Goal: Information Seeking & Learning: Learn about a topic

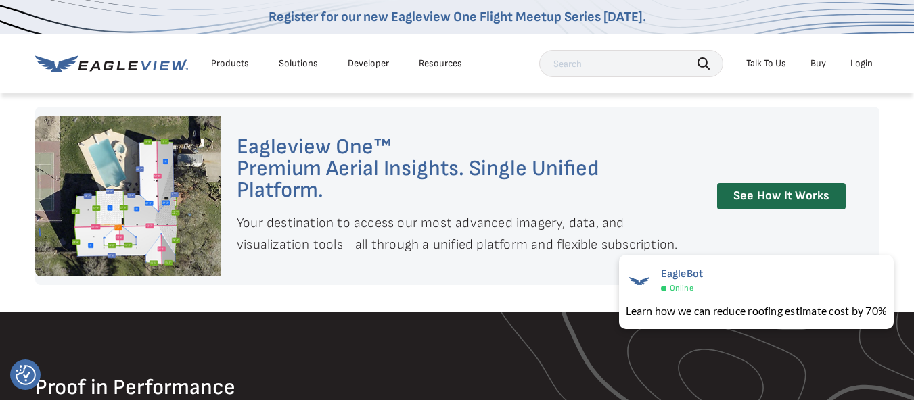
click at [236, 63] on div "Products" at bounding box center [230, 63] width 38 height 12
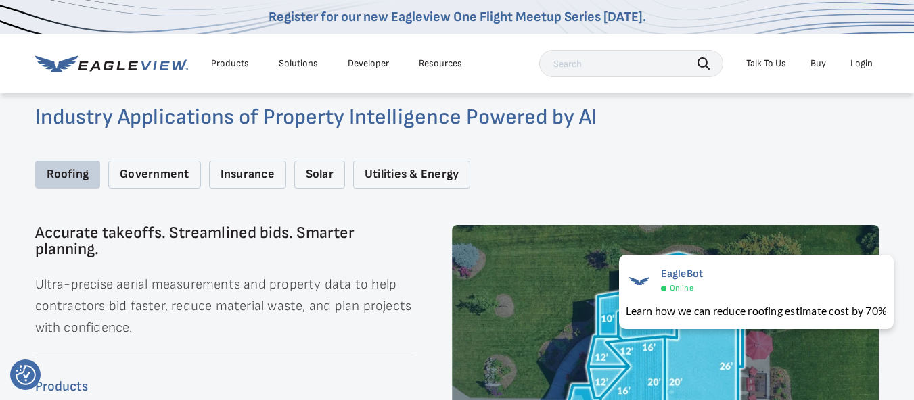
scroll to position [1725, 0]
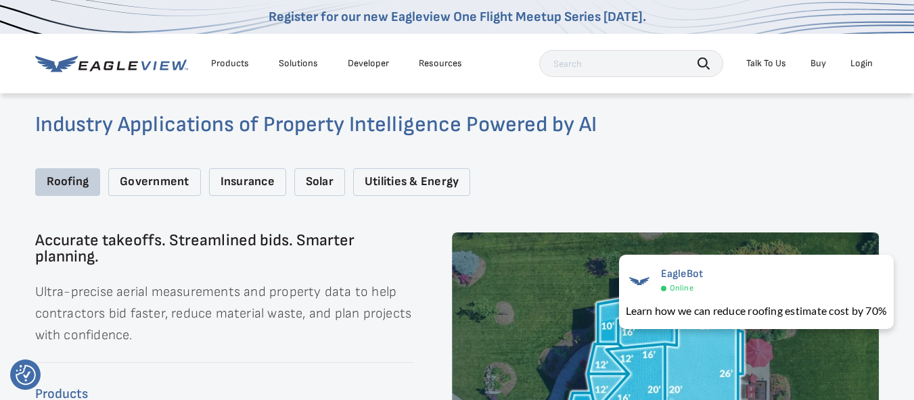
click at [157, 170] on div "Government" at bounding box center [154, 182] width 92 height 28
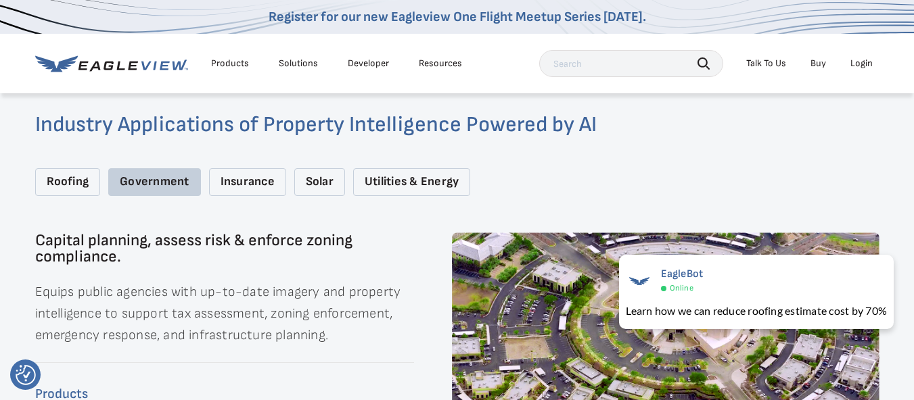
click at [257, 174] on div "Insurance" at bounding box center [247, 182] width 77 height 28
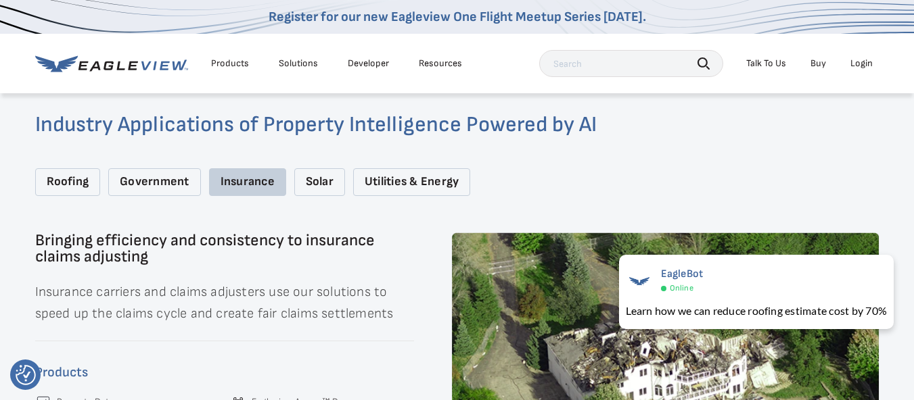
click at [323, 172] on div "Solar" at bounding box center [319, 182] width 51 height 28
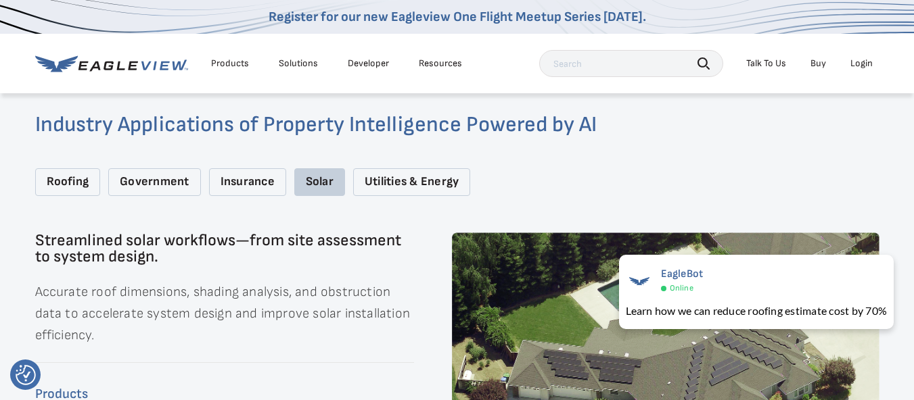
click at [402, 172] on div "Utilities & Energy" at bounding box center [411, 182] width 117 height 28
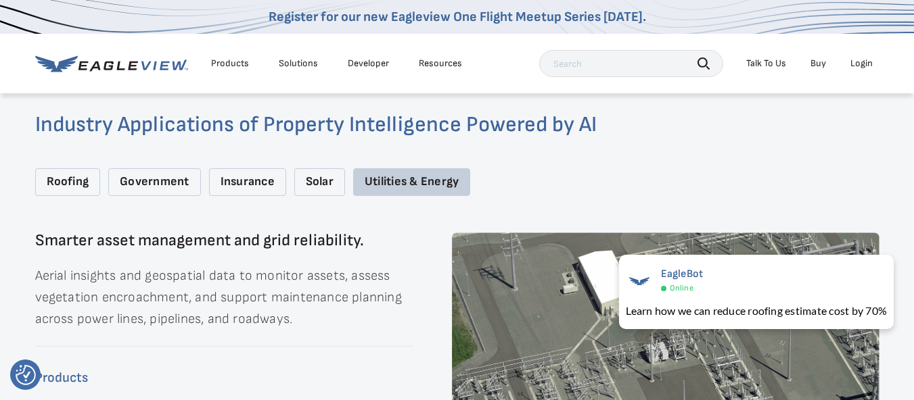
click at [159, 168] on div "Government" at bounding box center [154, 182] width 92 height 28
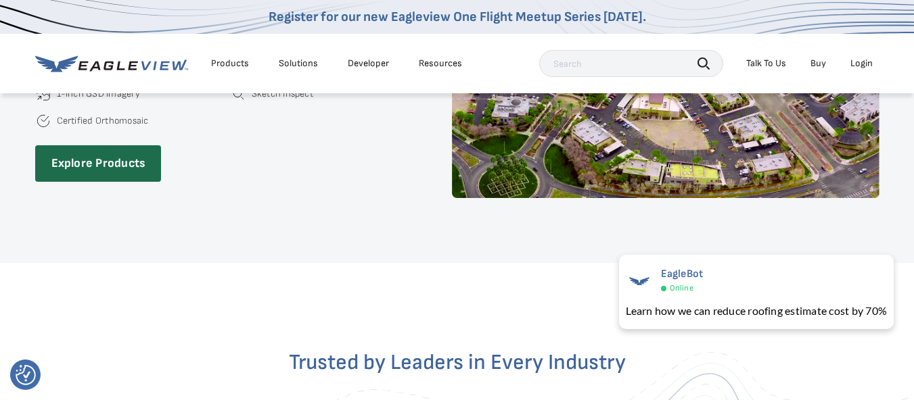
scroll to position [456, 0]
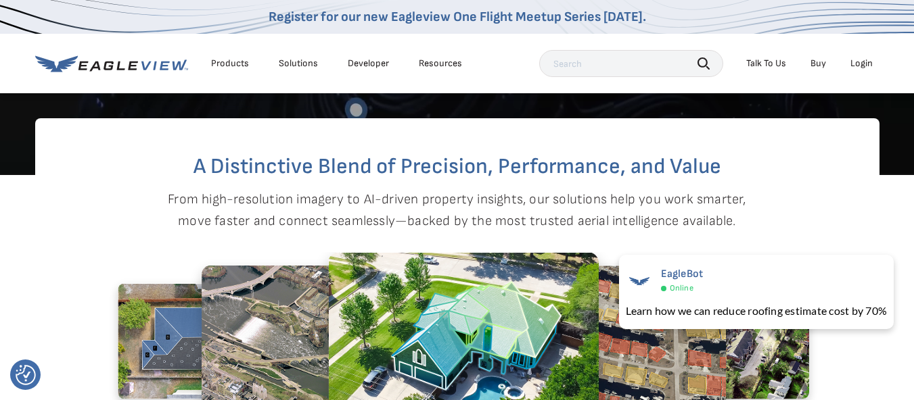
click at [374, 60] on link "Developer" at bounding box center [368, 63] width 41 height 12
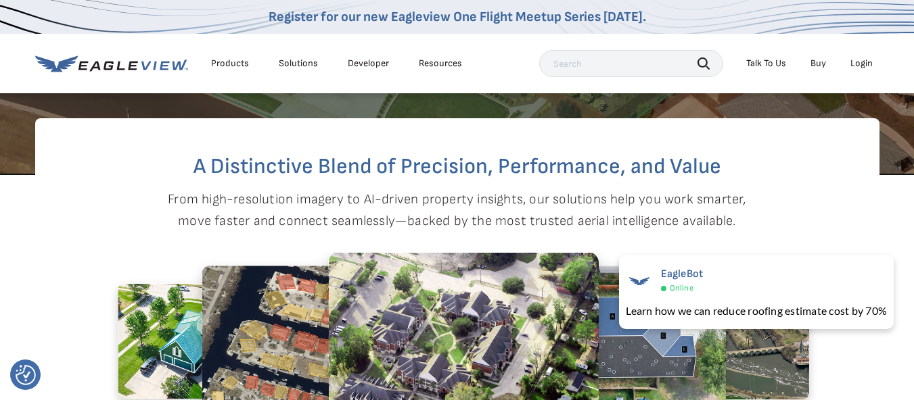
click at [761, 62] on div "Talk To Us" at bounding box center [766, 63] width 40 height 12
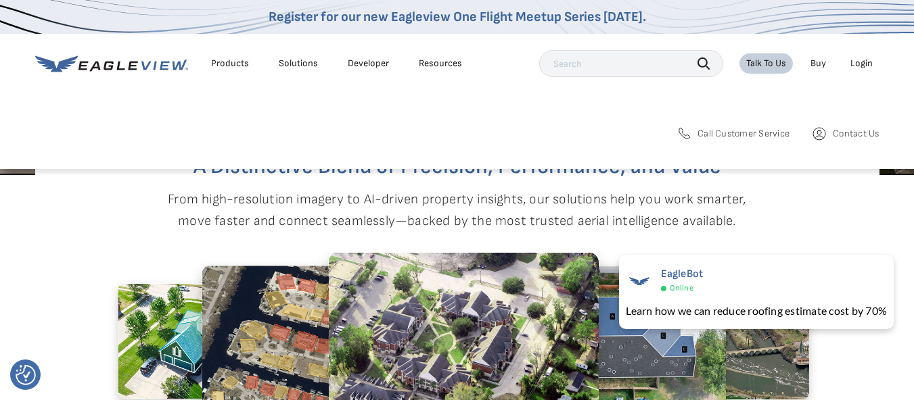
click at [443, 58] on div "Resources" at bounding box center [440, 63] width 43 height 12
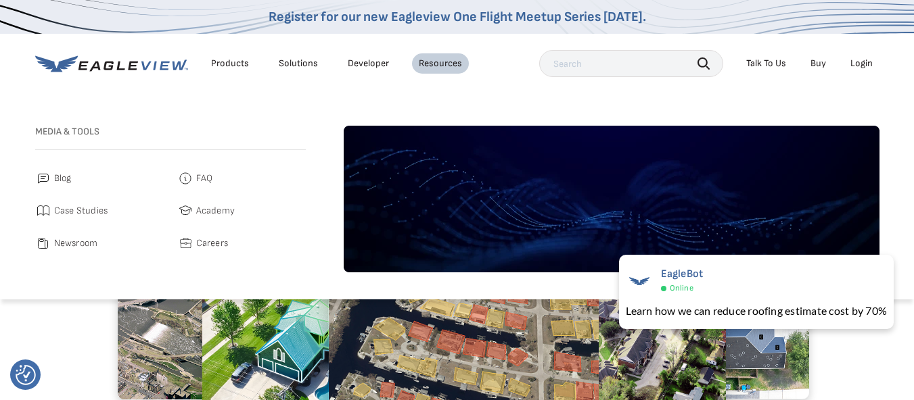
click at [208, 181] on span "FAQ" at bounding box center [204, 178] width 17 height 16
